Goal: Information Seeking & Learning: Find contact information

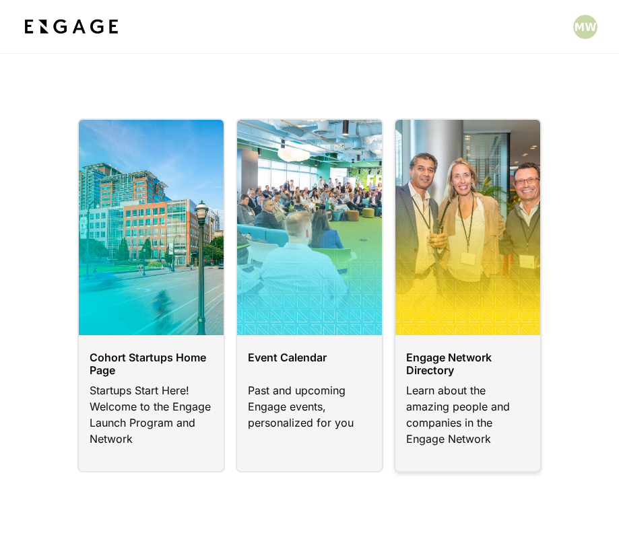
click at [451, 365] on link at bounding box center [467, 295] width 147 height 354
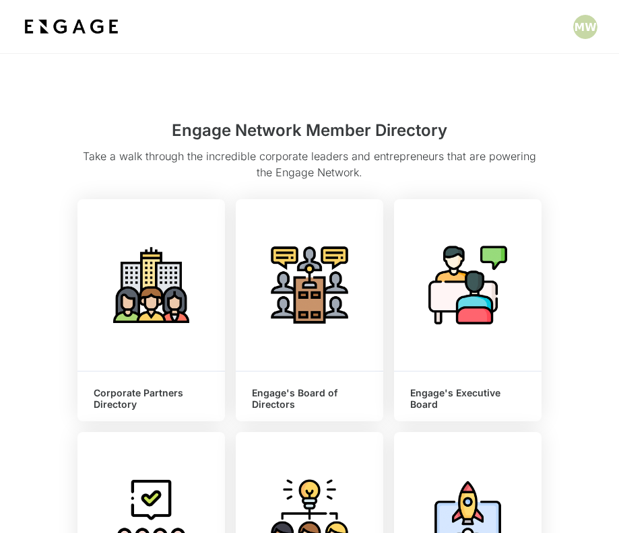
scroll to position [37, 0]
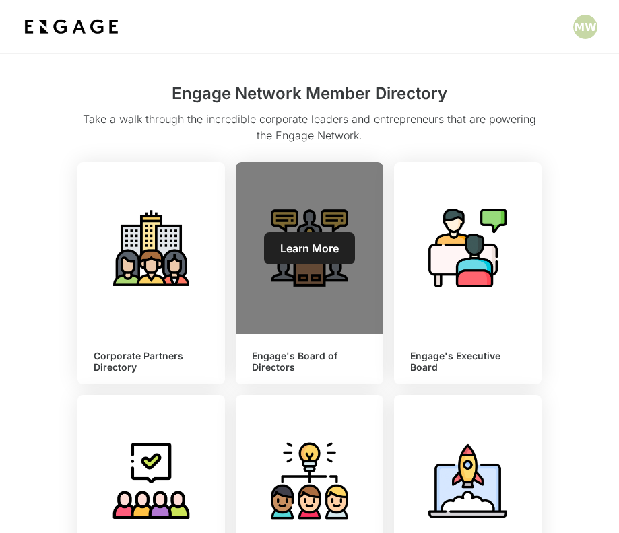
click at [320, 243] on span "Learn More" at bounding box center [309, 248] width 59 height 13
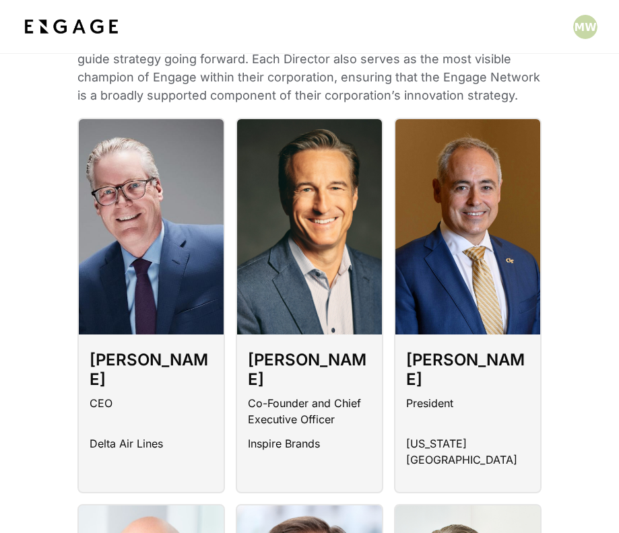
scroll to position [160, 0]
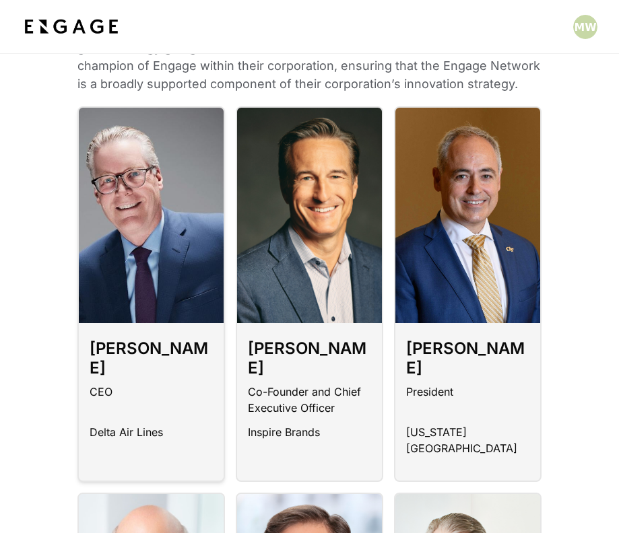
click at [119, 342] on h3 "Ed Bastian" at bounding box center [151, 361] width 123 height 44
click at [118, 424] on p "Delta Air Lines" at bounding box center [126, 436] width 73 height 24
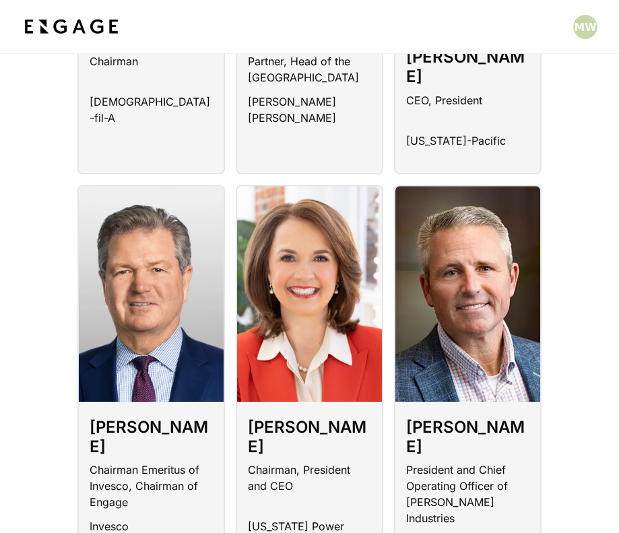
scroll to position [881, 0]
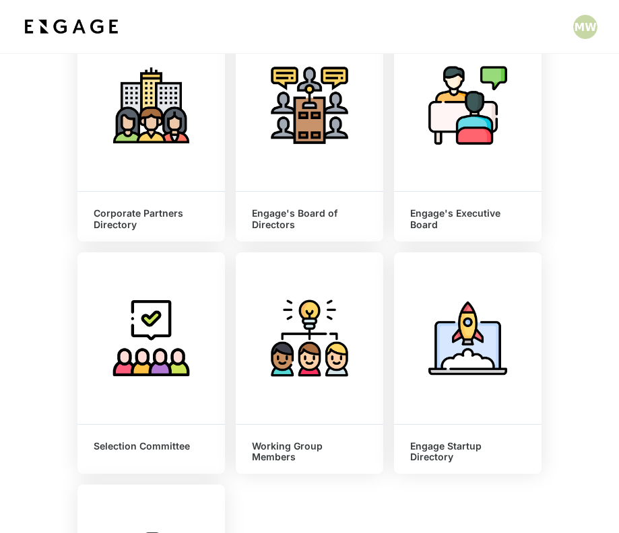
scroll to position [166, 0]
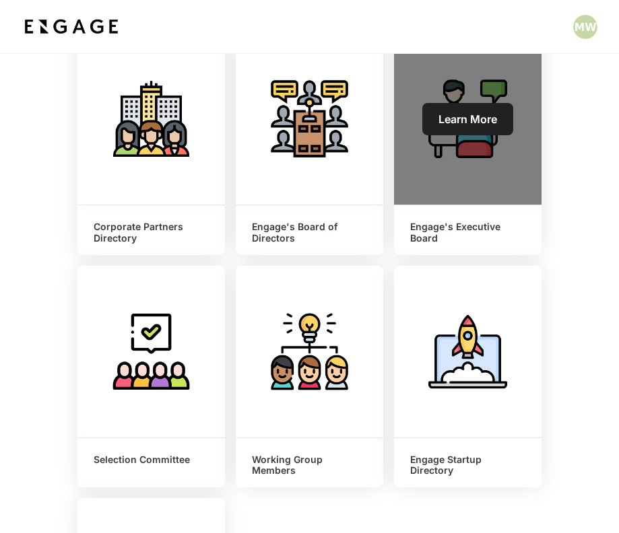
click at [471, 123] on span "Learn More" at bounding box center [467, 118] width 59 height 13
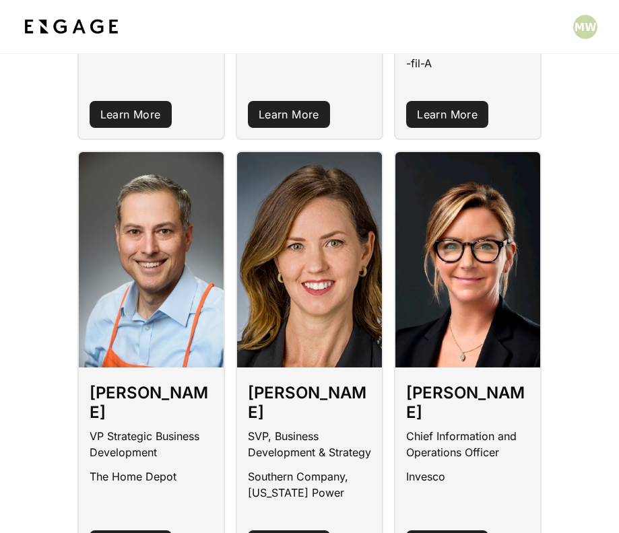
scroll to position [1871, 0]
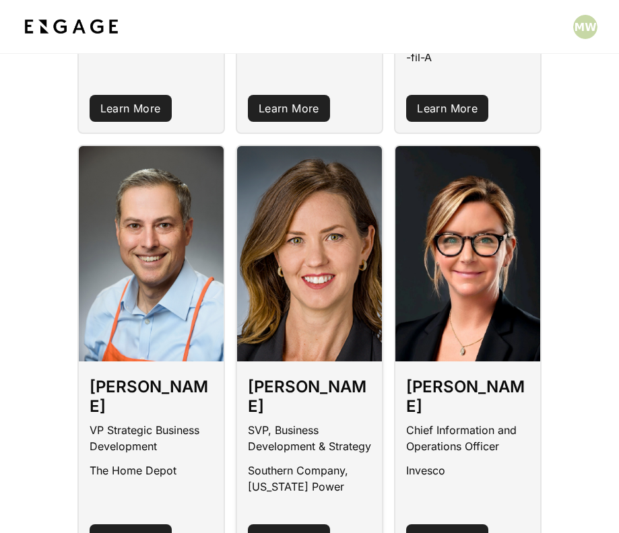
click at [293, 524] on link "Learn More" at bounding box center [289, 537] width 82 height 27
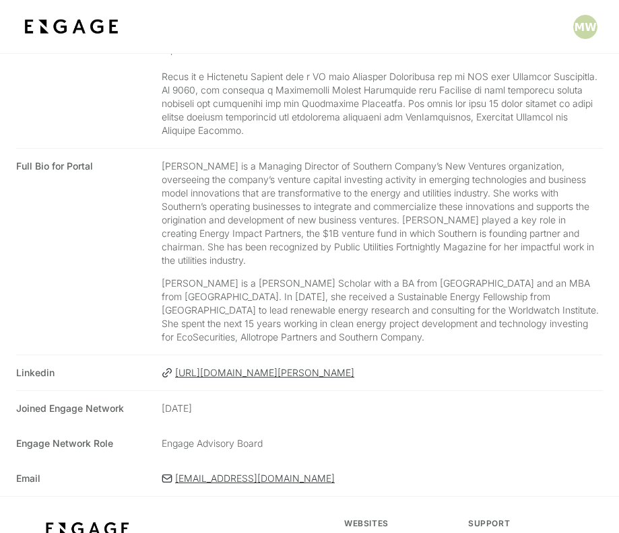
scroll to position [268, 0]
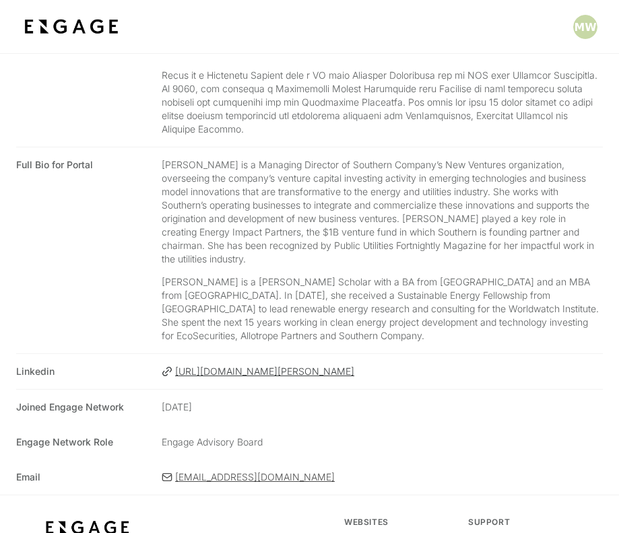
click at [165, 474] on icon at bounding box center [166, 477] width 9 height 7
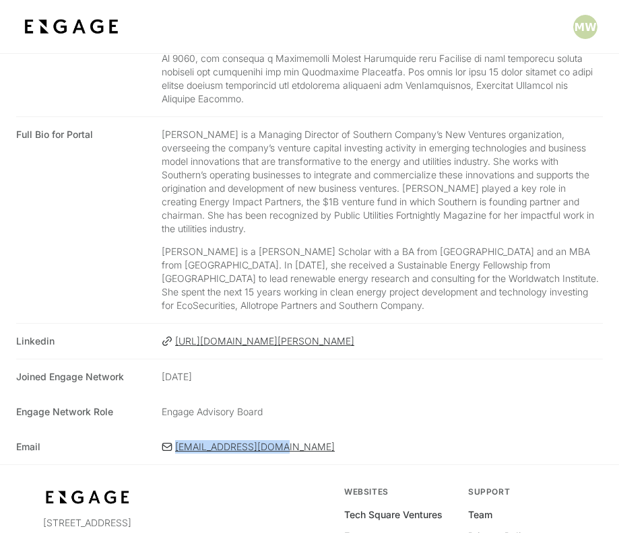
scroll to position [0, 0]
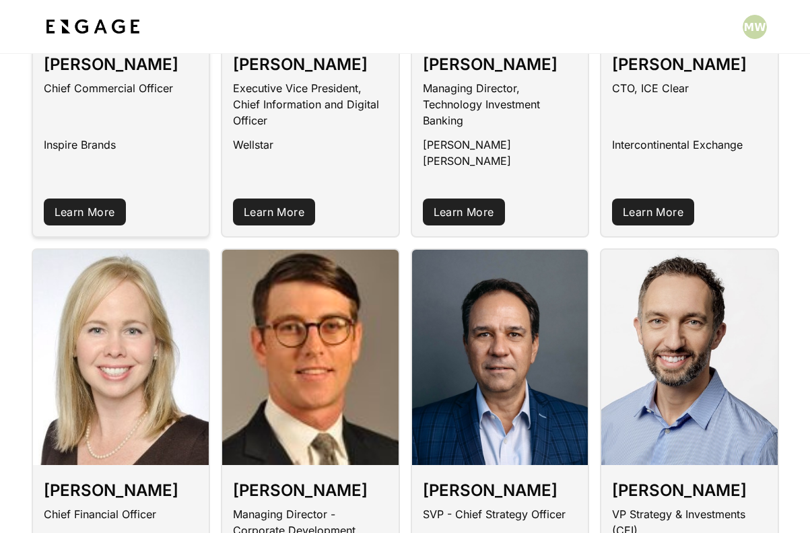
scroll to position [300, 0]
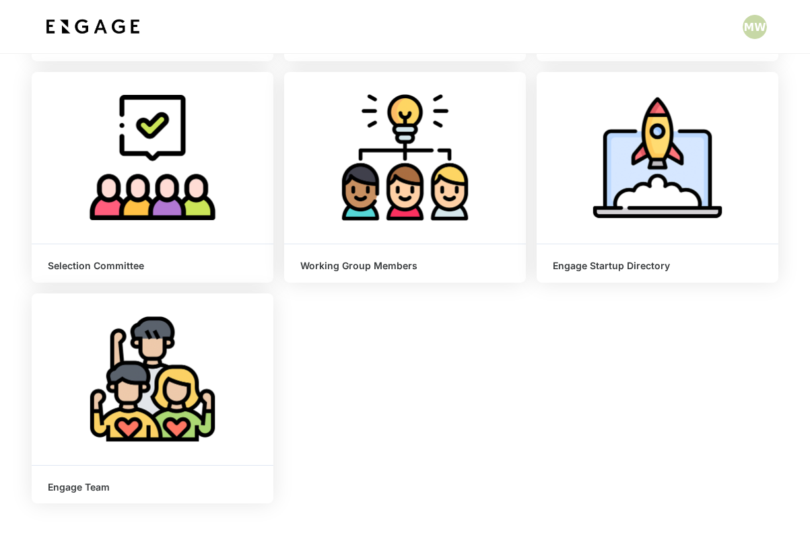
scroll to position [315, 0]
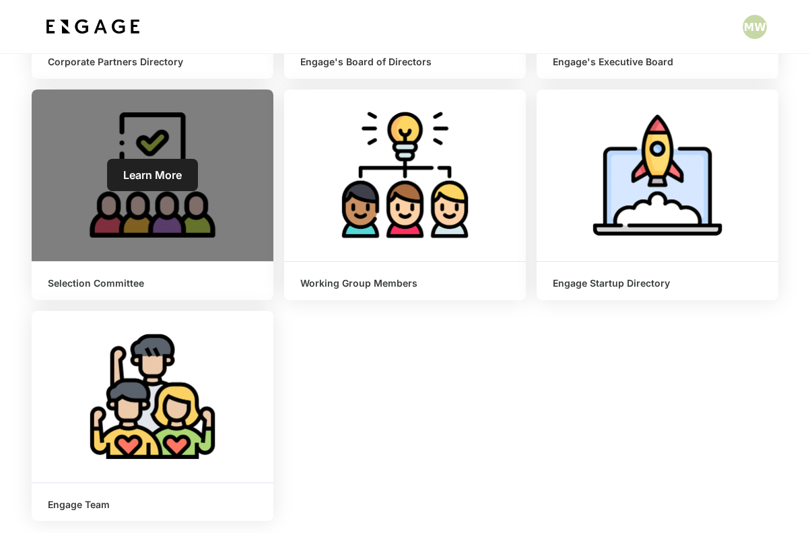
click at [164, 176] on span "Learn More" at bounding box center [152, 174] width 59 height 13
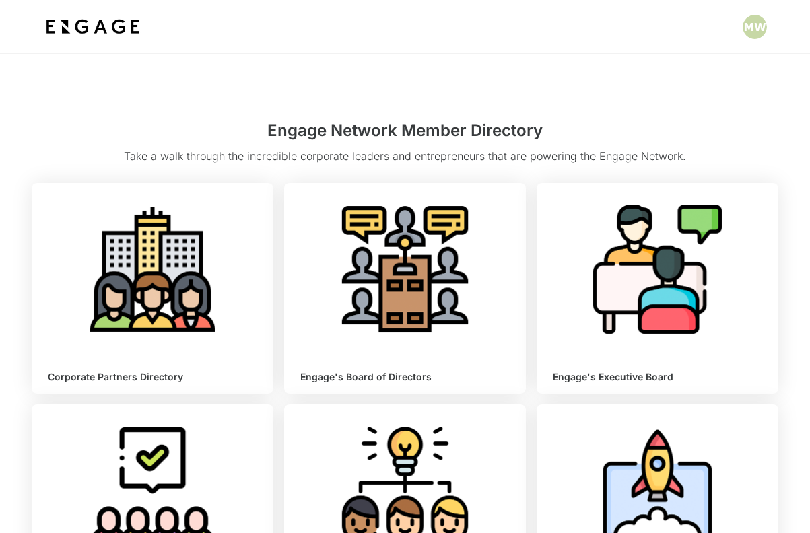
scroll to position [4, 0]
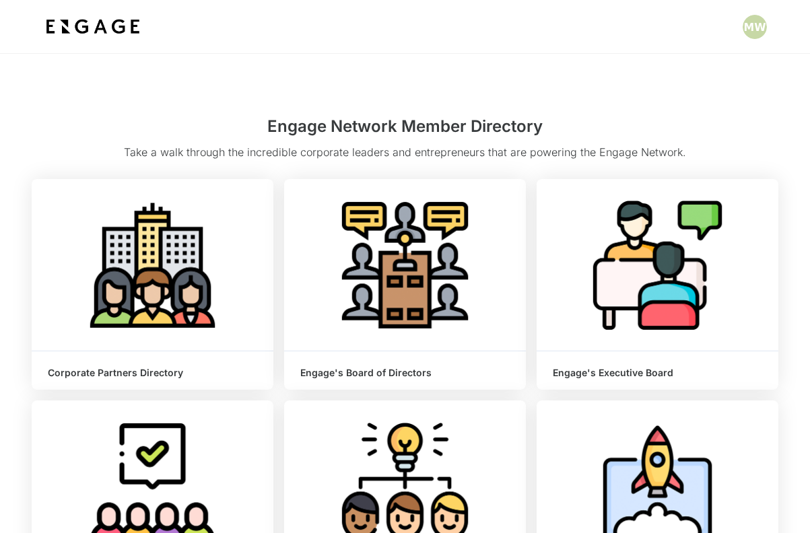
click at [416, 289] on html "Engage Network Member Directory Take a walk through the incredible corporate le…" at bounding box center [405, 532] width 810 height 1072
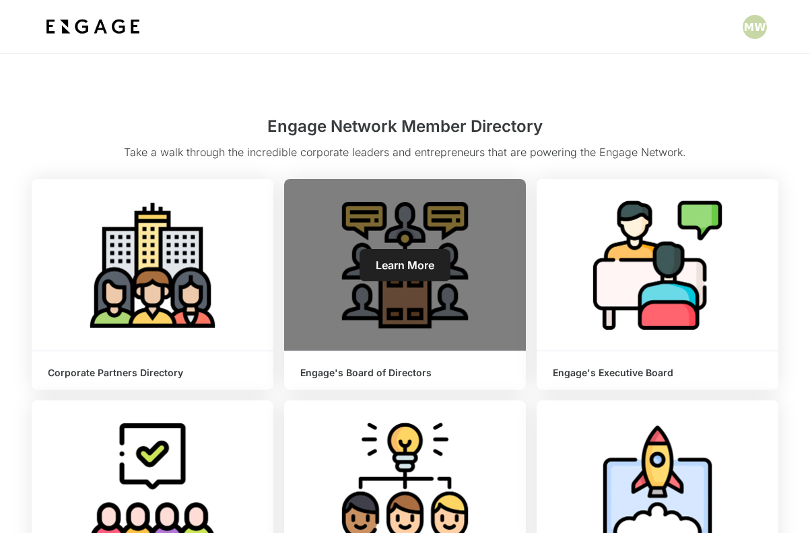
click at [401, 266] on span "Learn More" at bounding box center [405, 265] width 59 height 13
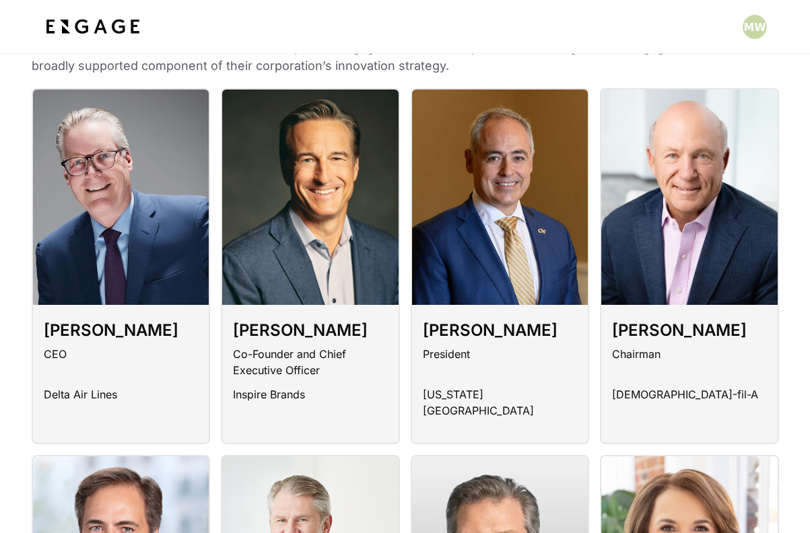
scroll to position [143, 0]
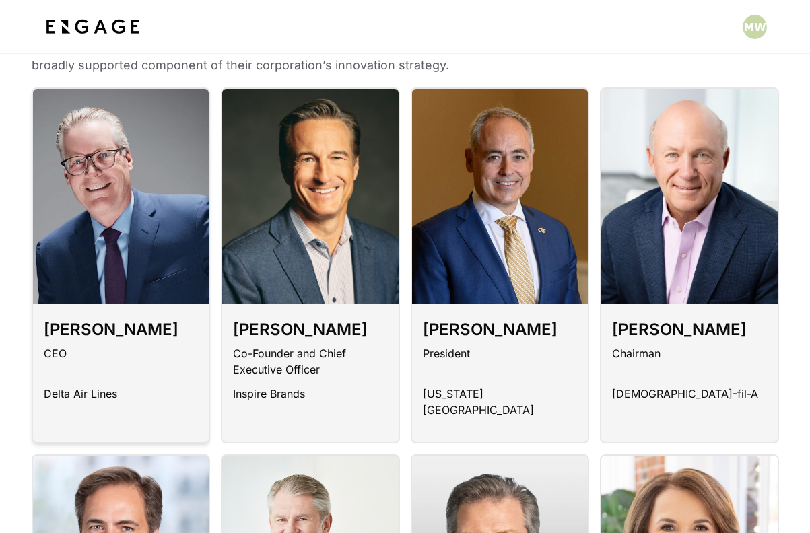
click at [96, 402] on p "Delta Air Lines" at bounding box center [80, 398] width 73 height 24
click at [96, 345] on div "CEO" at bounding box center [121, 365] width 155 height 40
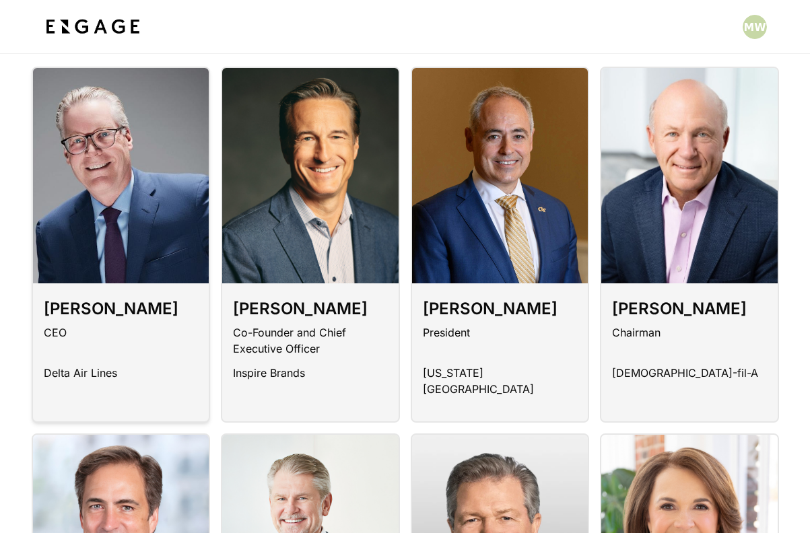
scroll to position [0, 0]
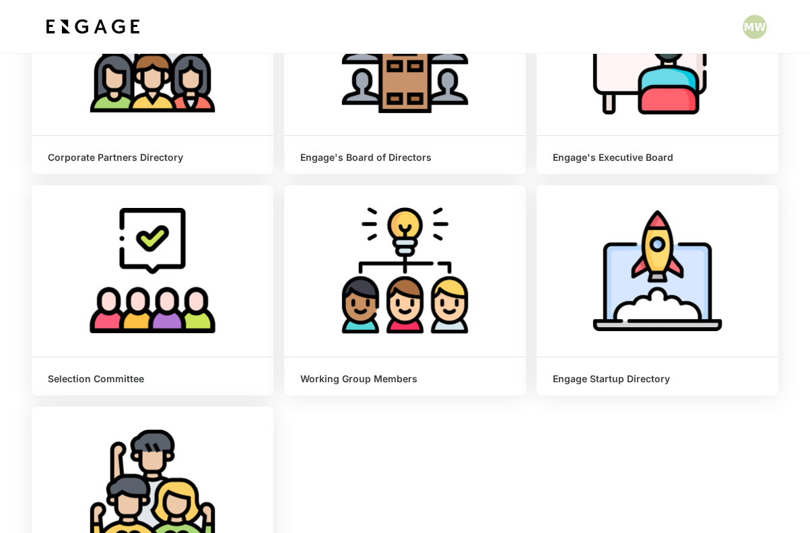
scroll to position [217, 0]
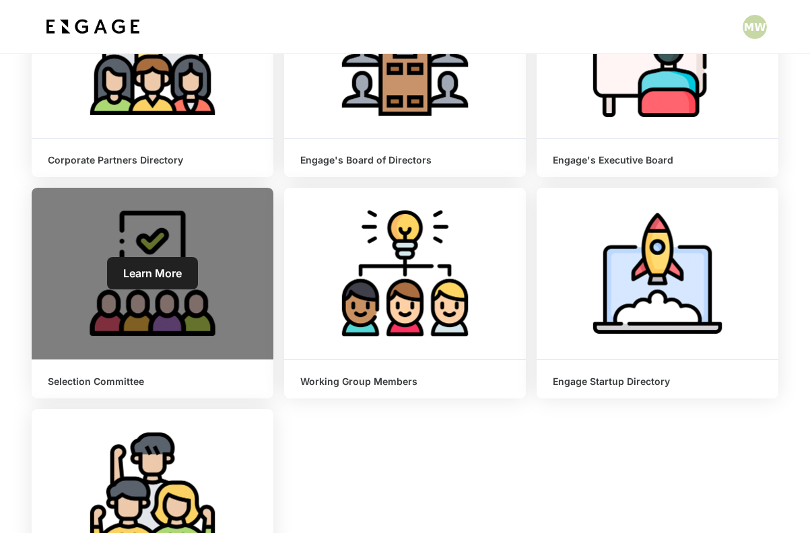
click at [143, 289] on link "Learn More" at bounding box center [152, 273] width 91 height 32
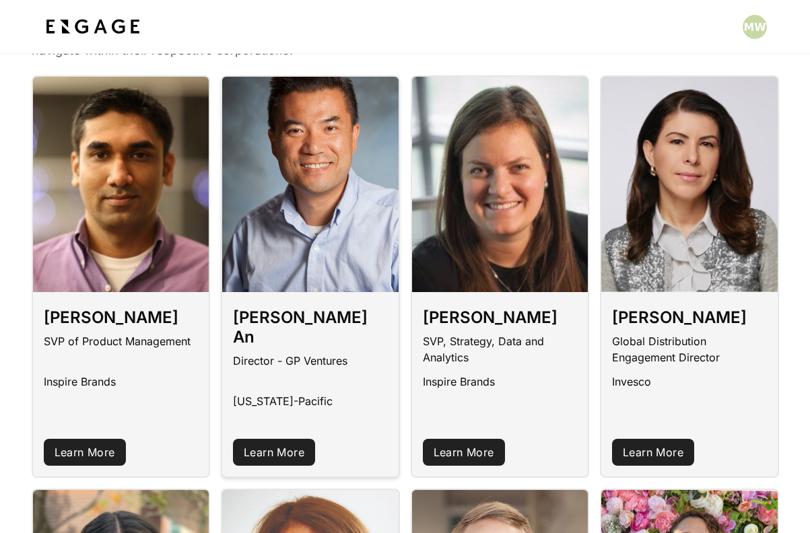
scroll to position [153, 0]
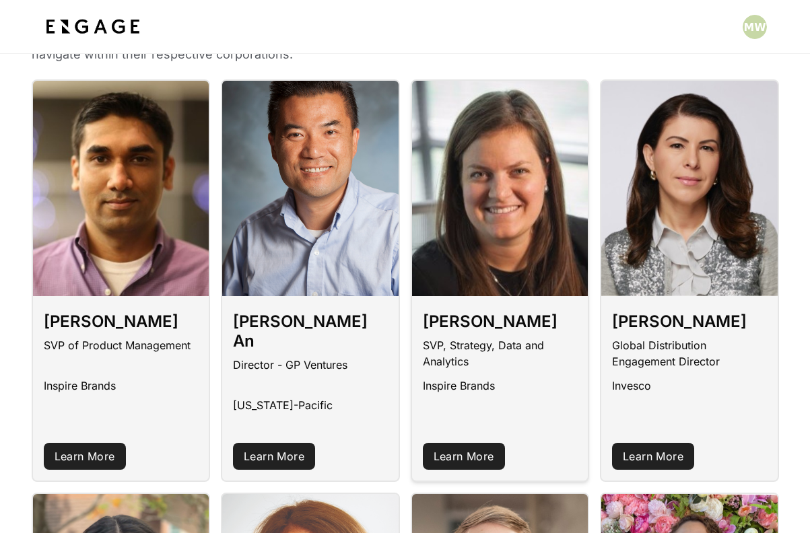
click at [467, 443] on link "Learn More" at bounding box center [464, 456] width 82 height 27
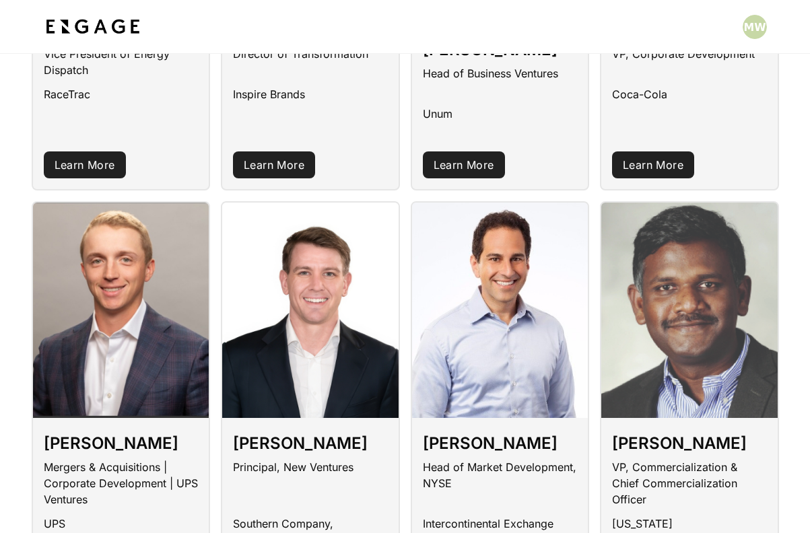
scroll to position [1346, 0]
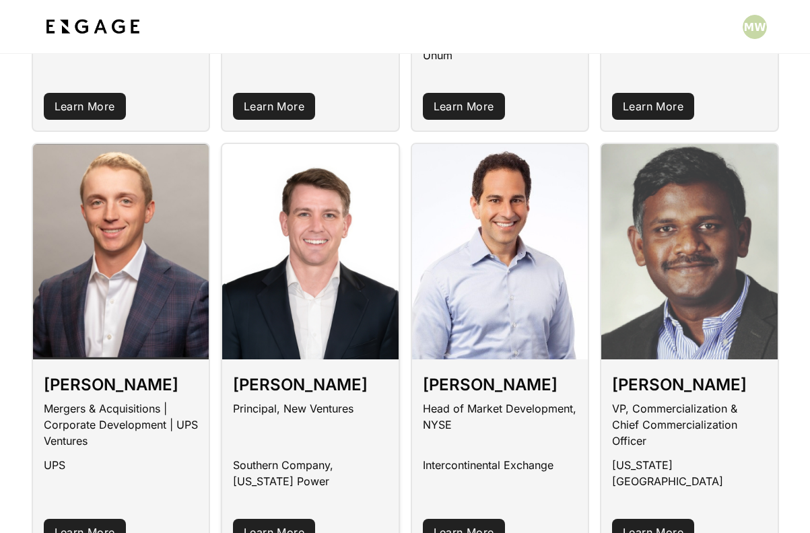
click at [282, 519] on link "Learn More" at bounding box center [274, 532] width 82 height 27
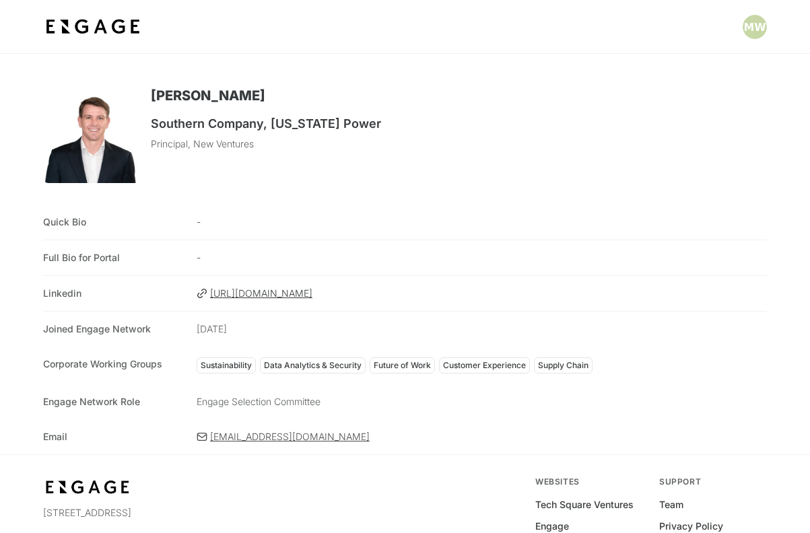
click at [203, 437] on icon at bounding box center [201, 437] width 9 height 7
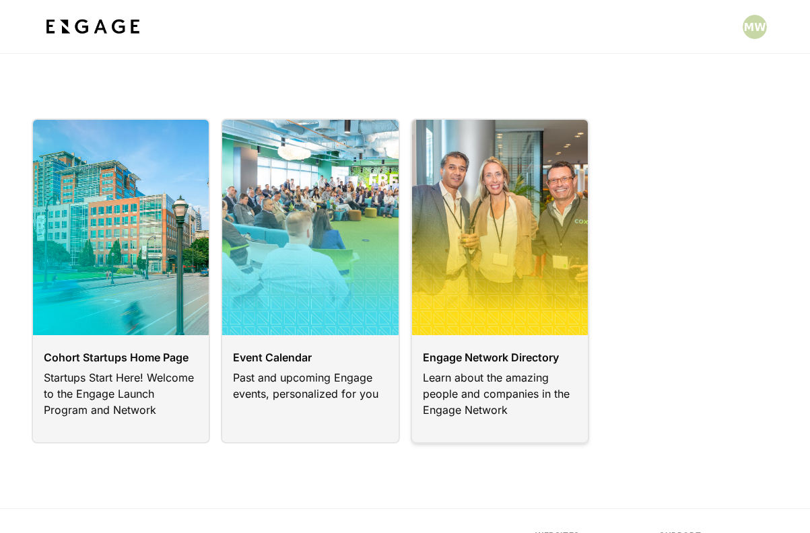
click at [452, 376] on link at bounding box center [500, 280] width 179 height 325
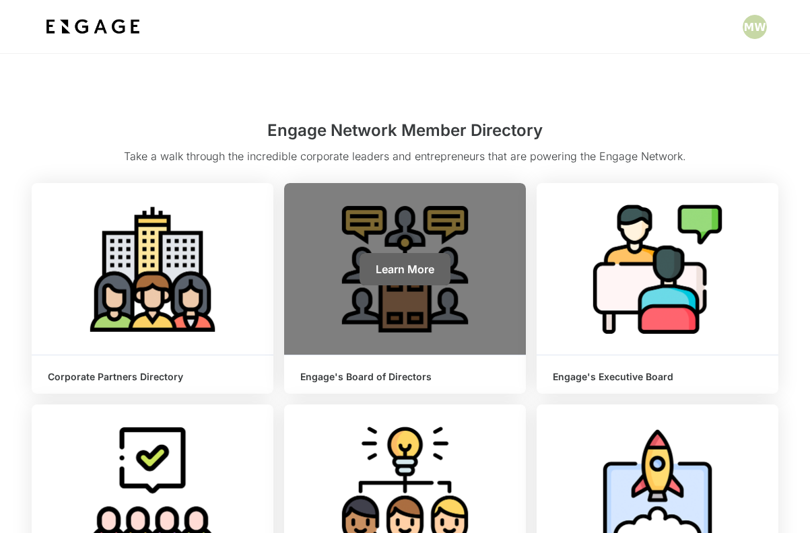
click at [425, 265] on span "Learn More" at bounding box center [405, 269] width 59 height 13
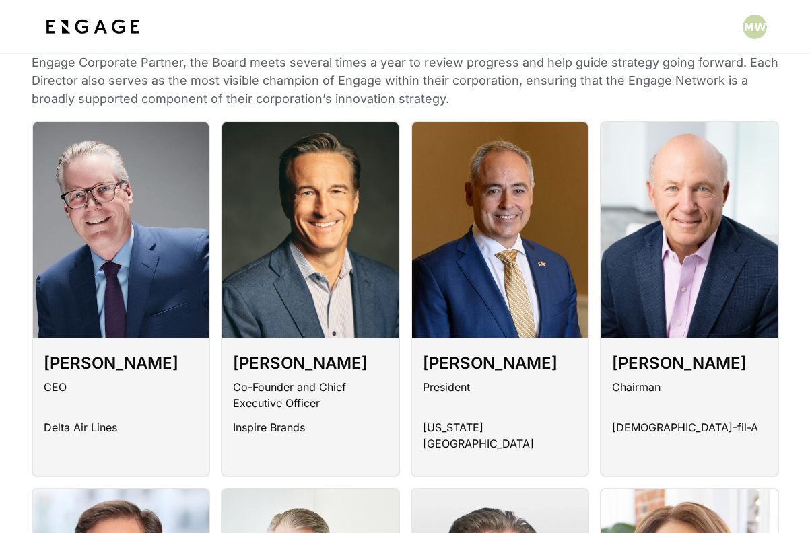
scroll to position [178, 0]
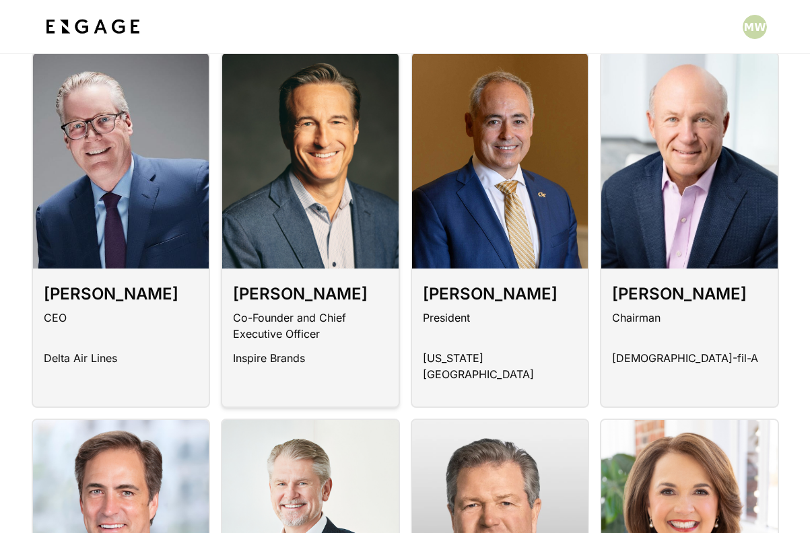
click at [277, 384] on div "Inspire Brands" at bounding box center [310, 370] width 155 height 40
click at [117, 380] on div "Delta Air Lines" at bounding box center [121, 370] width 155 height 40
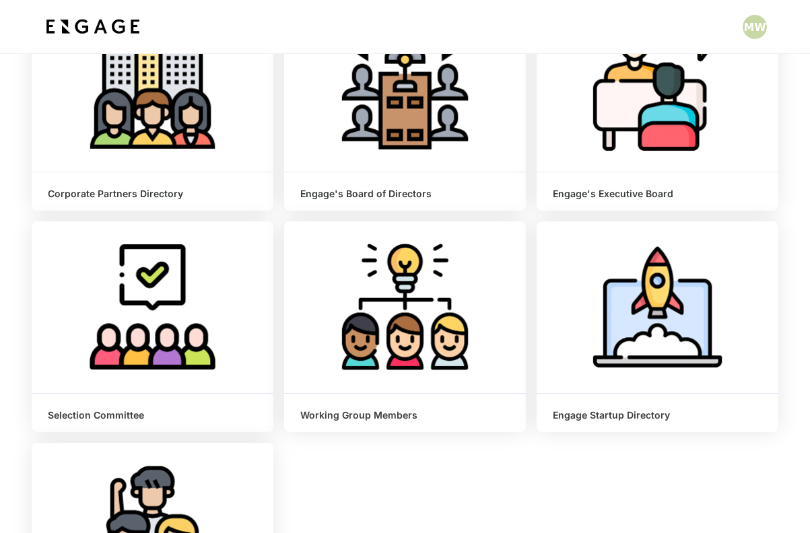
scroll to position [186, 0]
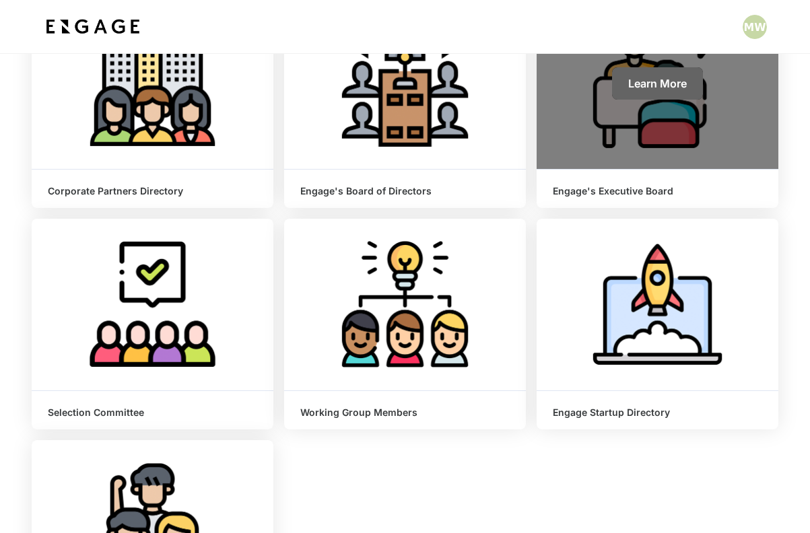
click at [666, 88] on span "Learn More" at bounding box center [657, 83] width 59 height 13
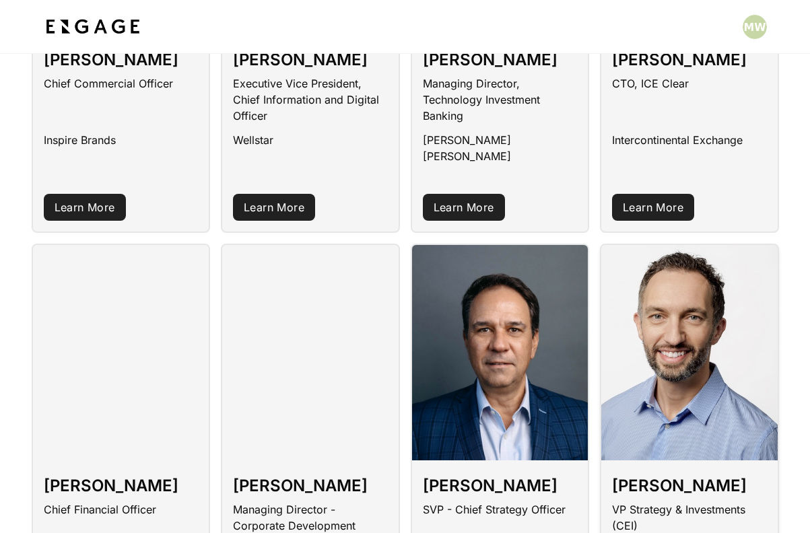
scroll to position [454, 0]
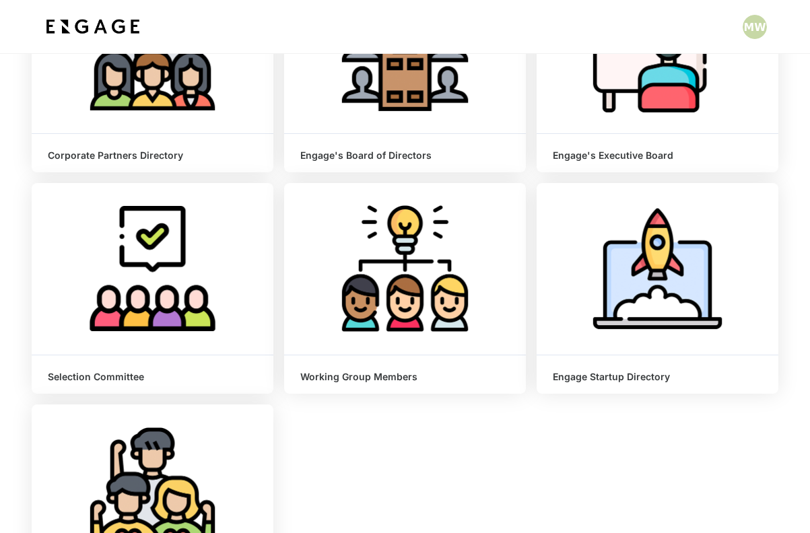
scroll to position [226, 0]
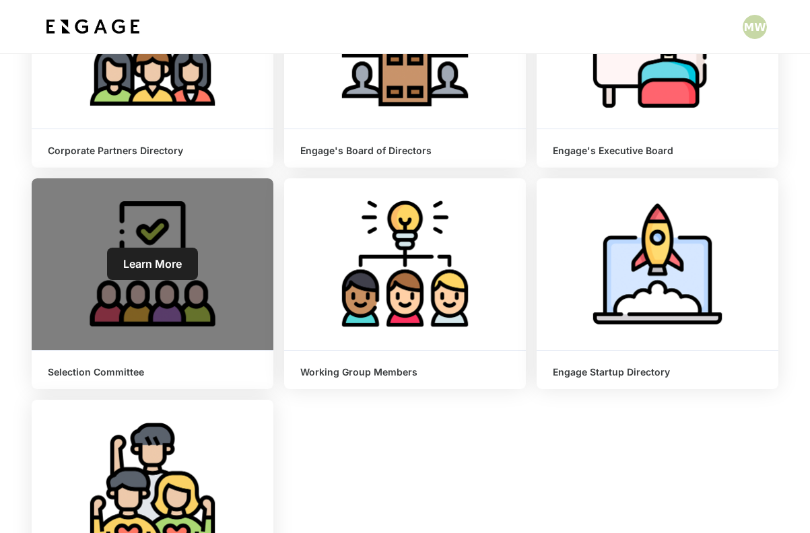
click at [153, 253] on link "Learn More" at bounding box center [152, 264] width 91 height 32
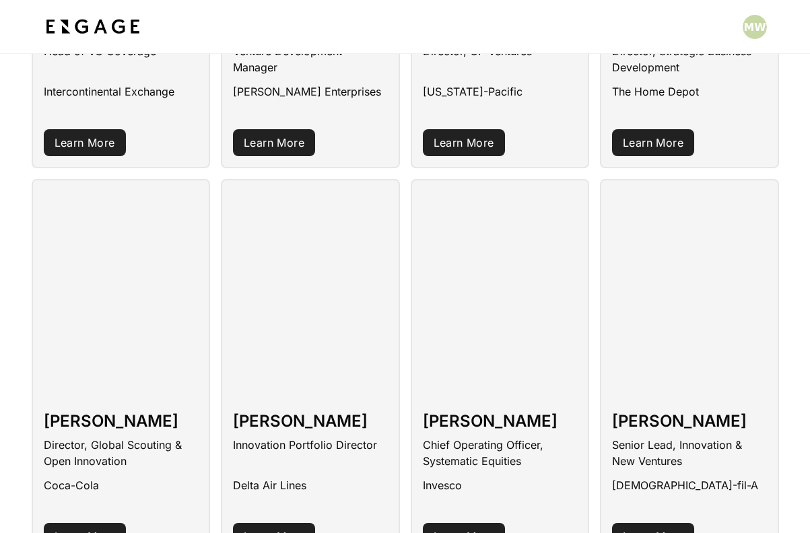
scroll to position [2112, 0]
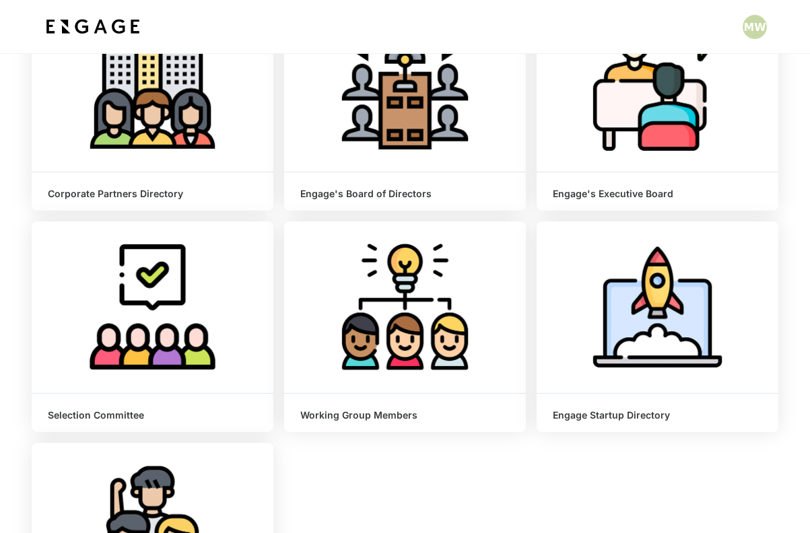
scroll to position [189, 0]
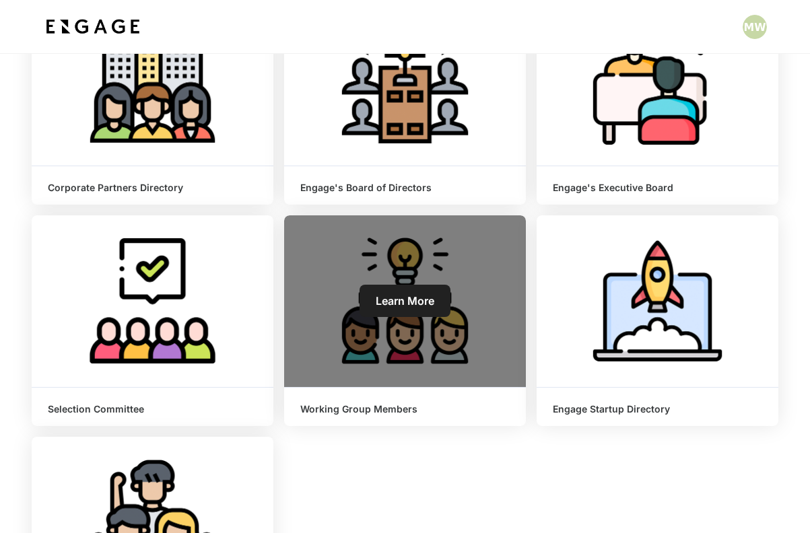
click at [421, 298] on span "Learn More" at bounding box center [405, 300] width 59 height 13
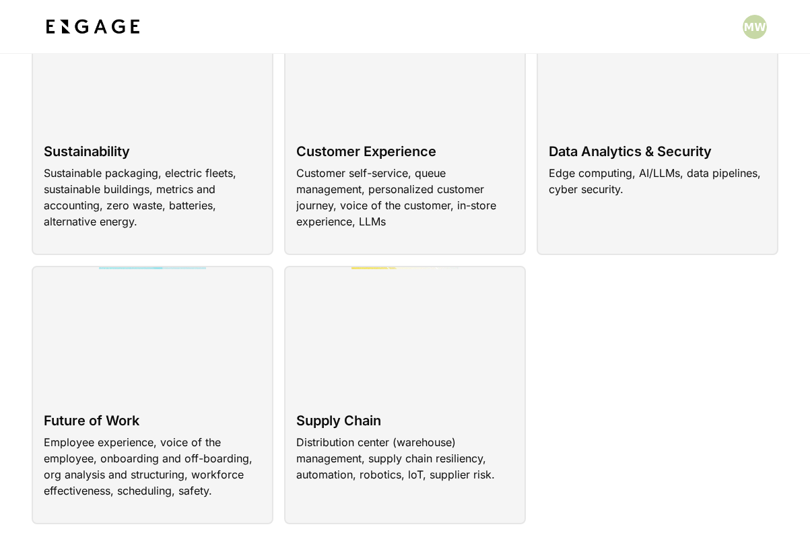
scroll to position [75, 0]
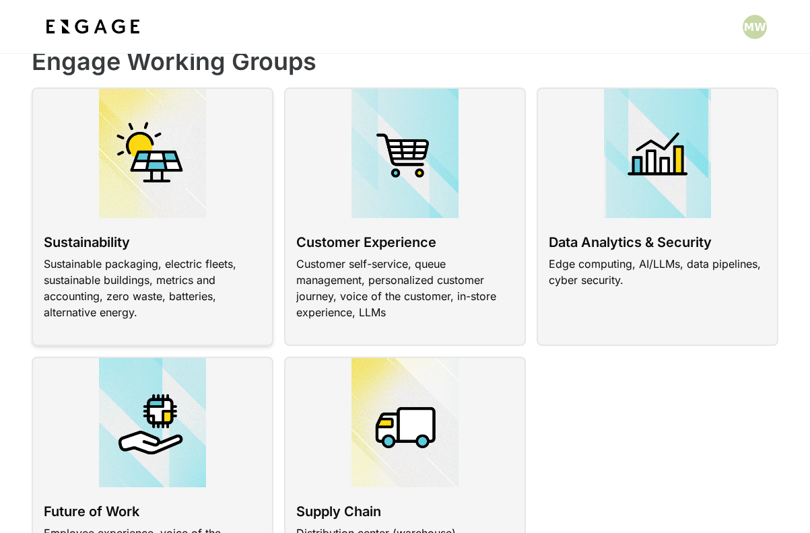
click at [128, 242] on link at bounding box center [153, 217] width 242 height 259
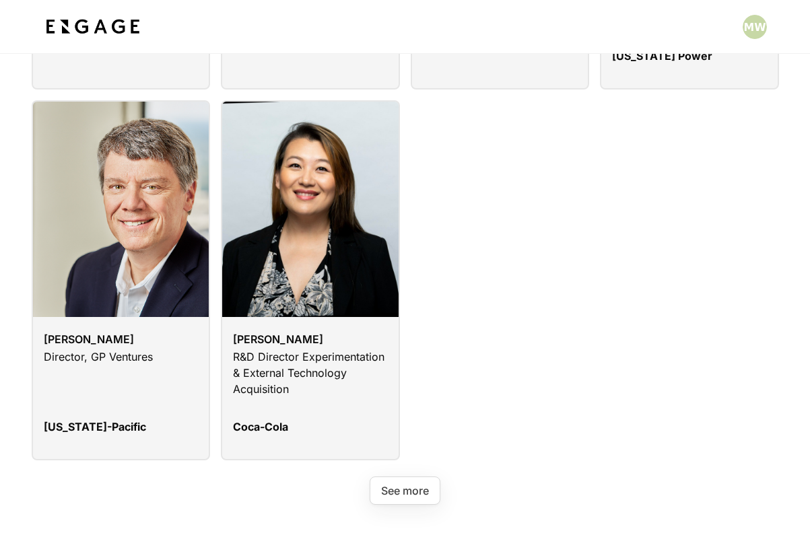
scroll to position [2687, 0]
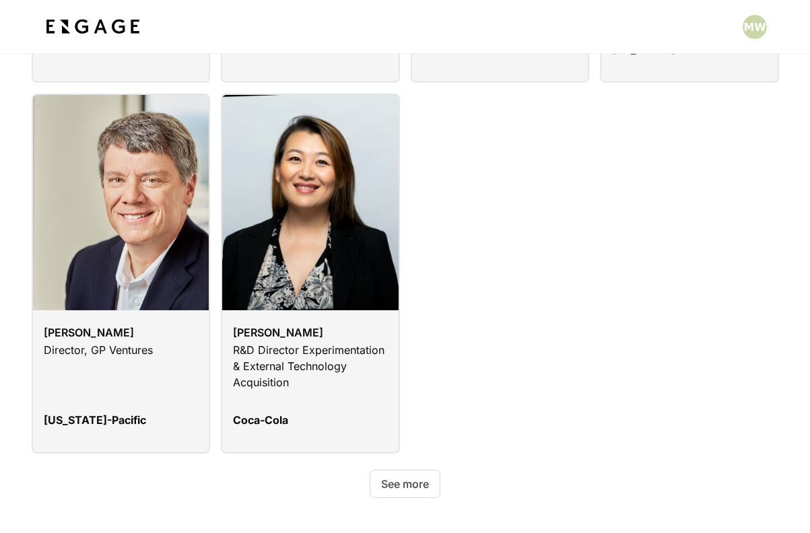
click at [427, 470] on button "See more" at bounding box center [405, 484] width 71 height 28
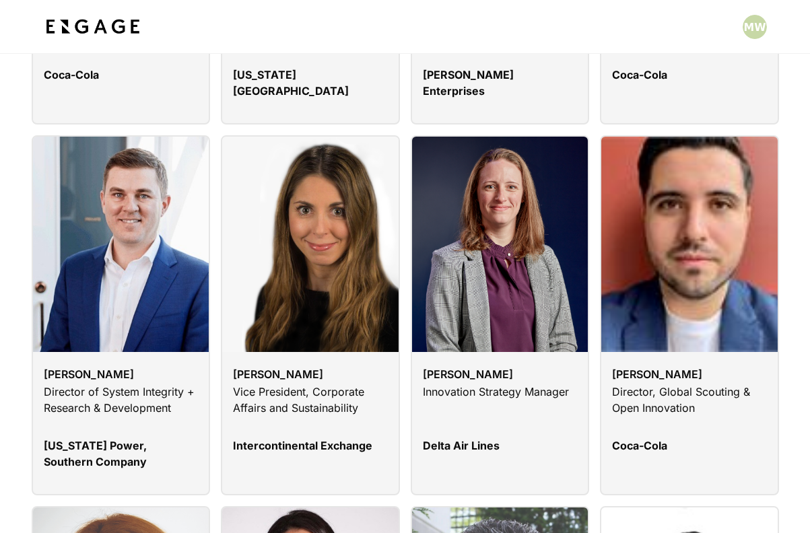
scroll to position [483, 0]
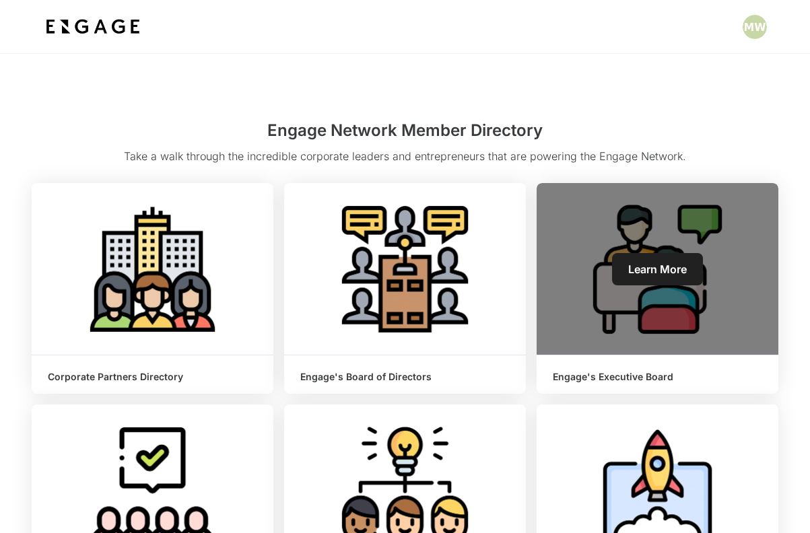
click at [643, 273] on span "Learn More" at bounding box center [657, 269] width 59 height 13
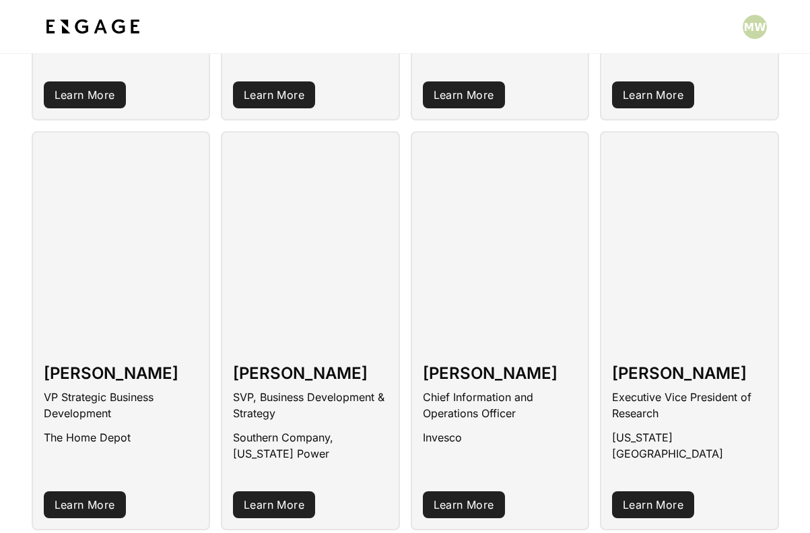
scroll to position [1529, 0]
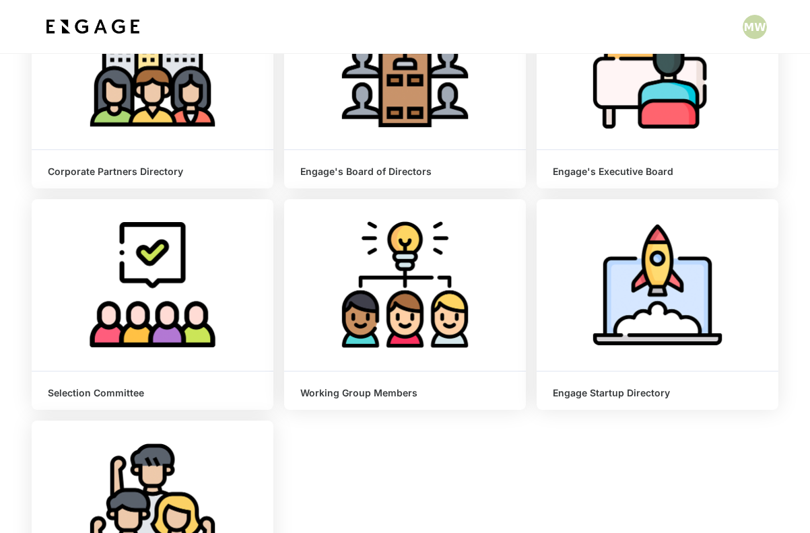
scroll to position [209, 0]
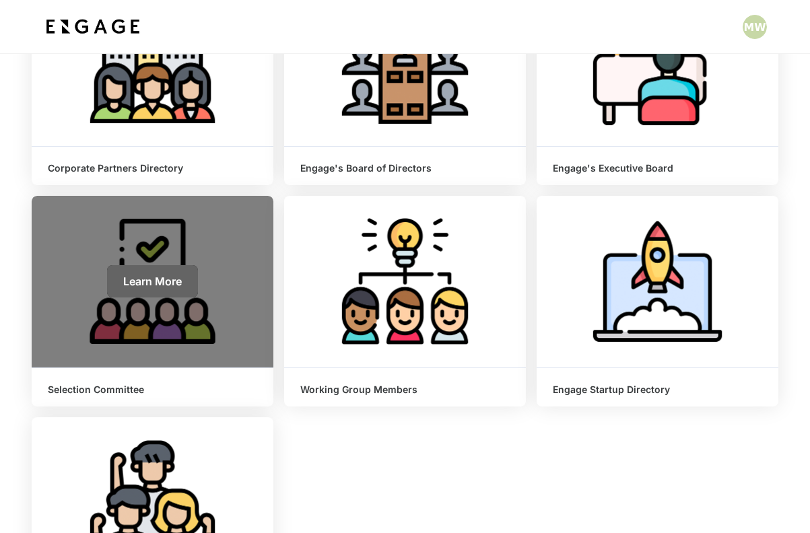
click at [166, 275] on span "Learn More" at bounding box center [152, 281] width 59 height 13
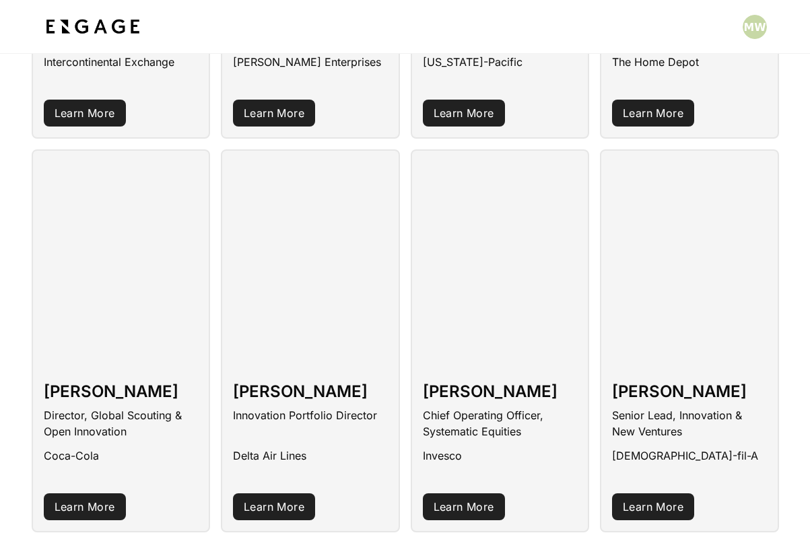
scroll to position [2170, 0]
